Goal: Task Accomplishment & Management: Use online tool/utility

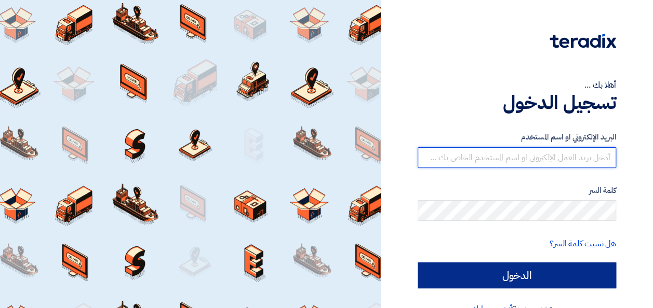
type input "[PERSON_NAME][EMAIL_ADDRESS][DOMAIN_NAME]"
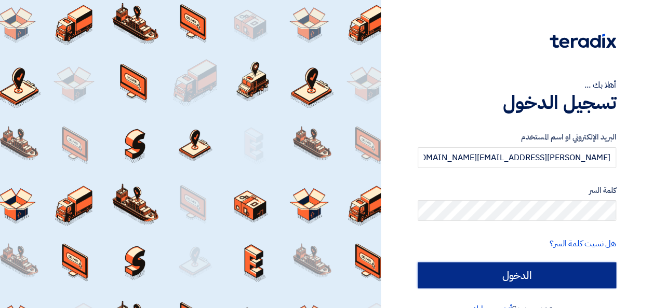
click at [532, 276] on input "الدخول" at bounding box center [516, 276] width 198 height 26
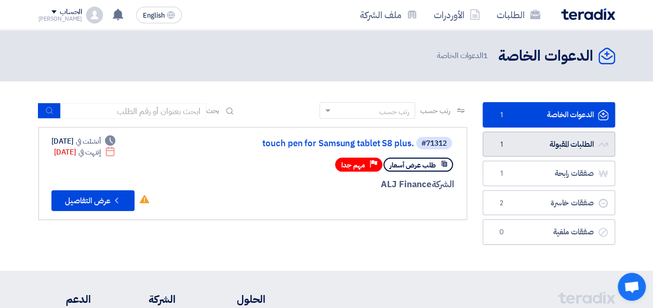
click at [514, 143] on link "الطلبات المقبولة الطلبات المقبولة 1" at bounding box center [548, 144] width 132 height 25
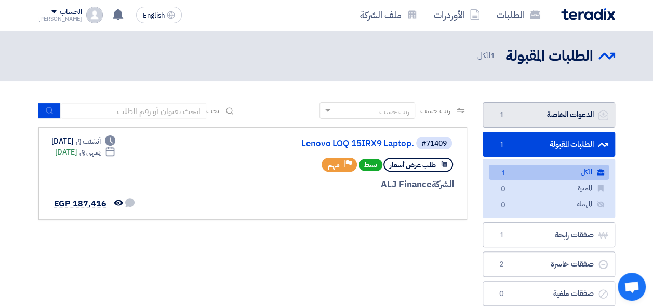
click at [557, 119] on link "الدعوات الخاصة الدعوات الخاصة 1" at bounding box center [548, 114] width 132 height 25
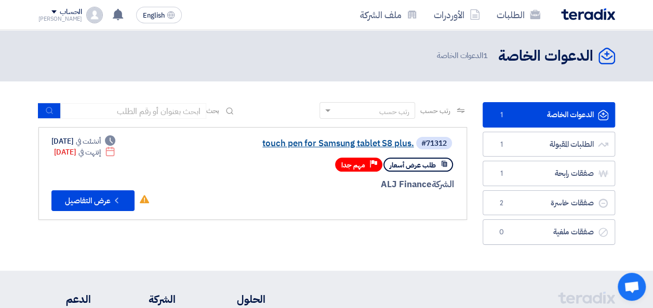
click at [302, 142] on link "touch pen for Samsung tablet S8 plus." at bounding box center [310, 143] width 208 height 9
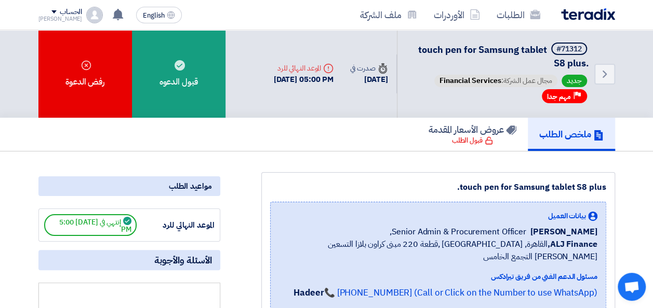
click at [605, 16] on img at bounding box center [588, 14] width 54 height 12
